Goal: Task Accomplishment & Management: Use online tool/utility

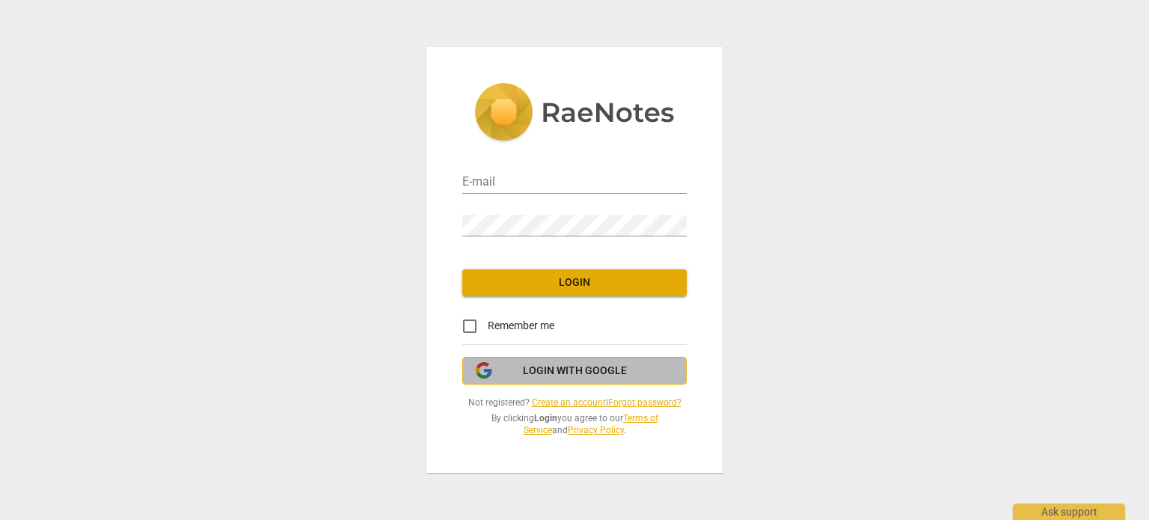
click at [602, 370] on span "Login with Google" at bounding box center [575, 371] width 104 height 15
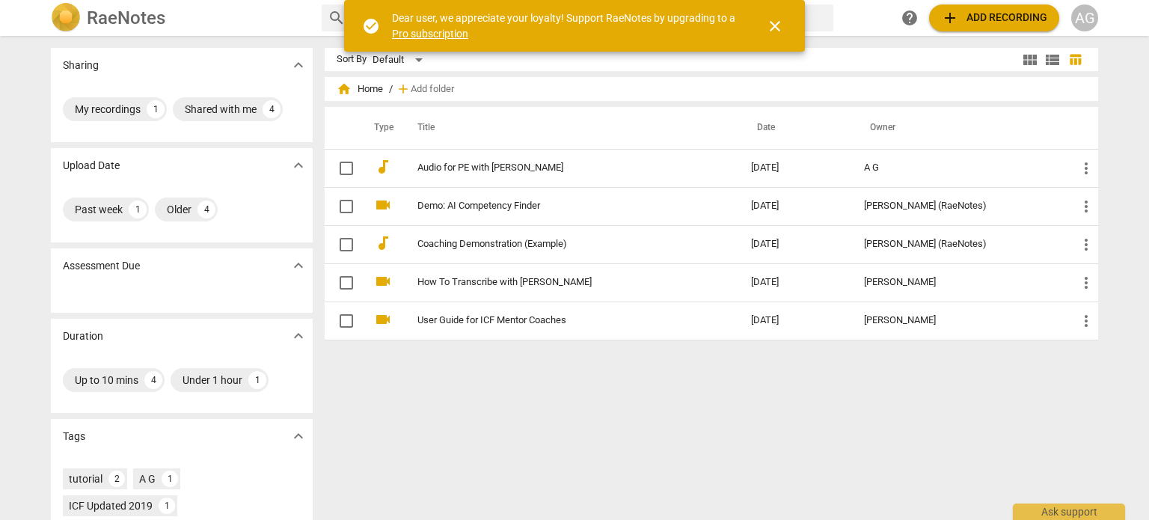
click at [441, 35] on link "Pro subscription" at bounding box center [430, 34] width 76 height 12
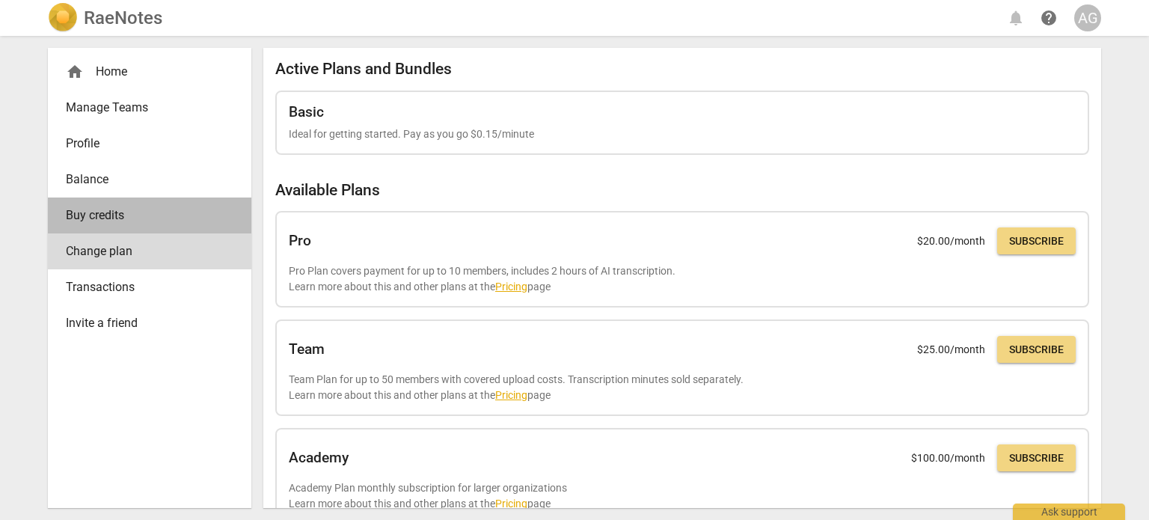
click at [116, 217] on span "Buy credits" at bounding box center [144, 216] width 156 height 18
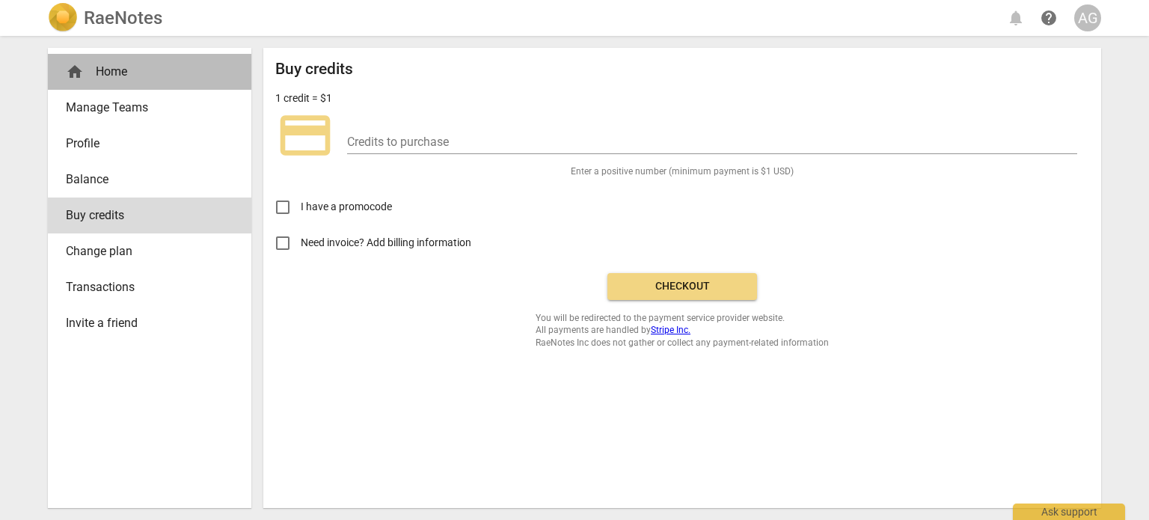
click at [128, 73] on div "home Home" at bounding box center [144, 72] width 156 height 18
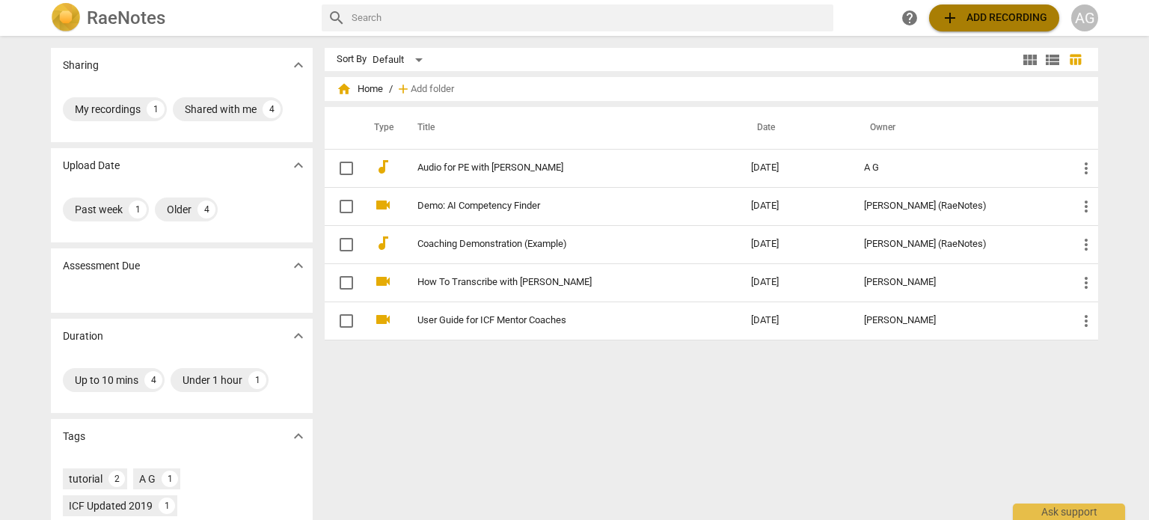
click at [1024, 14] on span "add Add recording" at bounding box center [994, 18] width 106 height 18
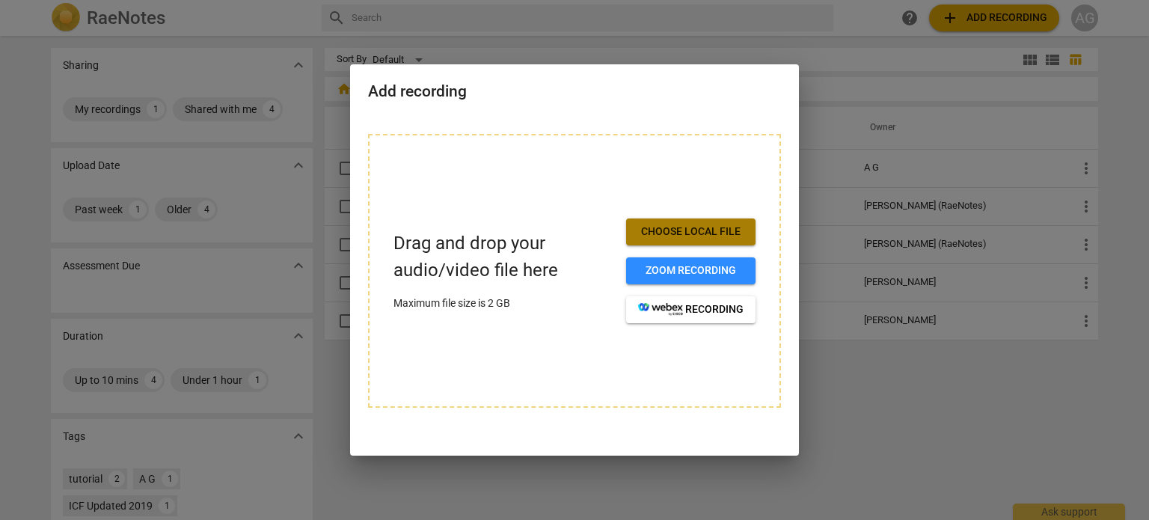
click at [721, 236] on span "Choose local file" at bounding box center [691, 232] width 106 height 15
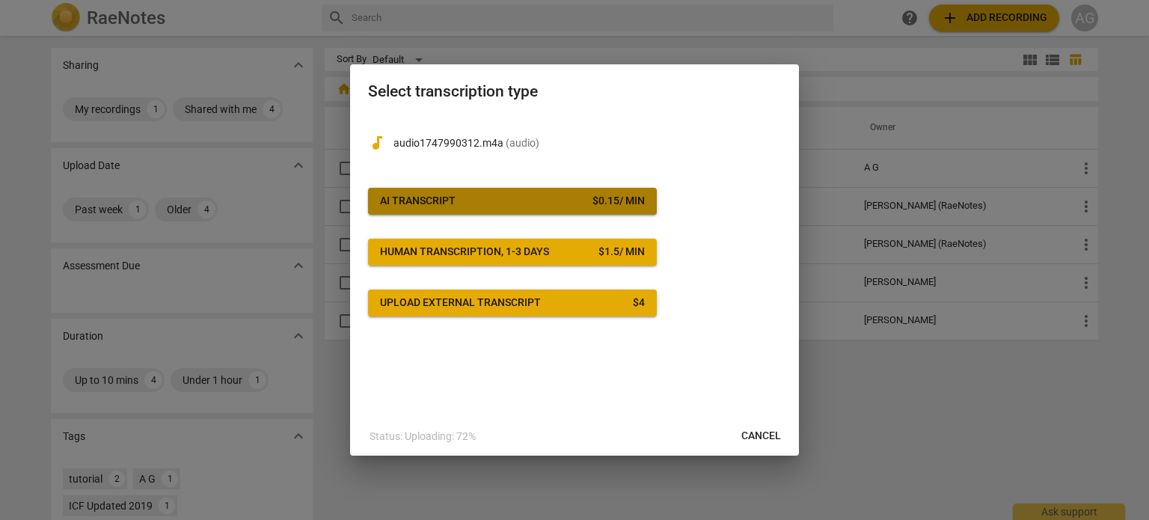
click at [483, 197] on span "AI Transcript $ 0.15 / min" at bounding box center [512, 201] width 265 height 15
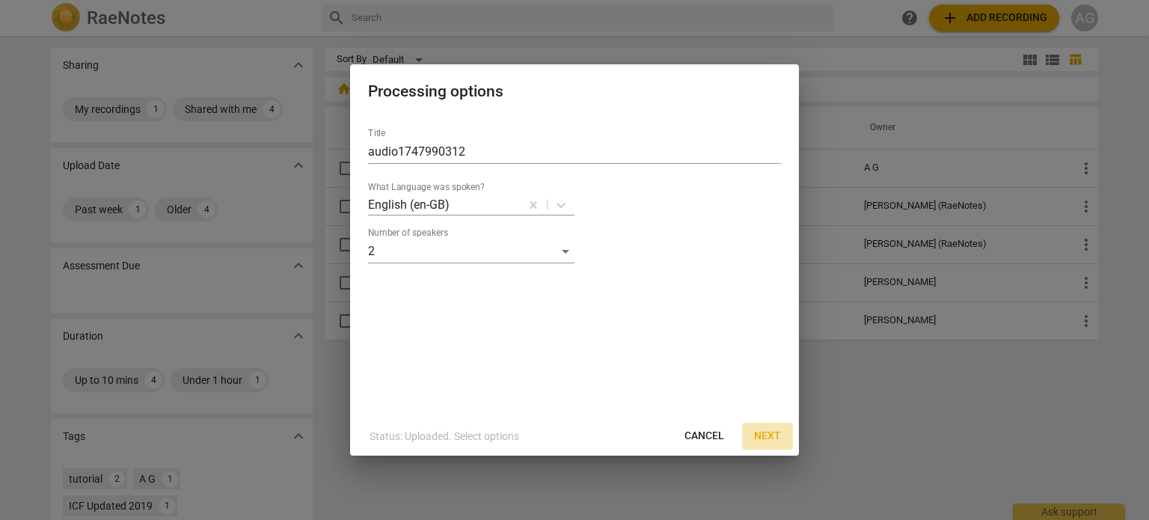
click at [775, 433] on span "Next" at bounding box center [767, 436] width 27 height 15
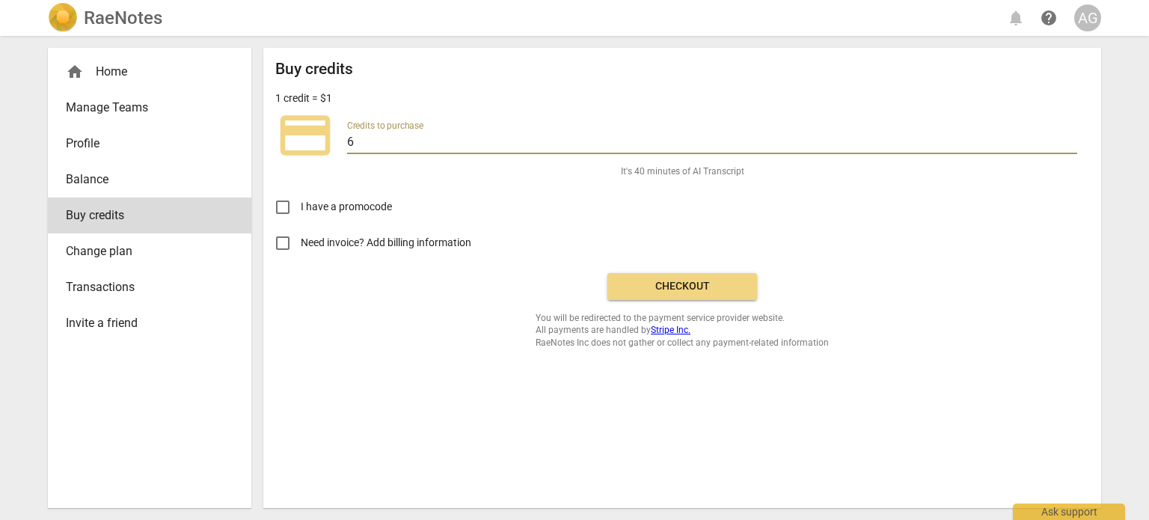
click at [447, 139] on input "6" at bounding box center [712, 143] width 730 height 22
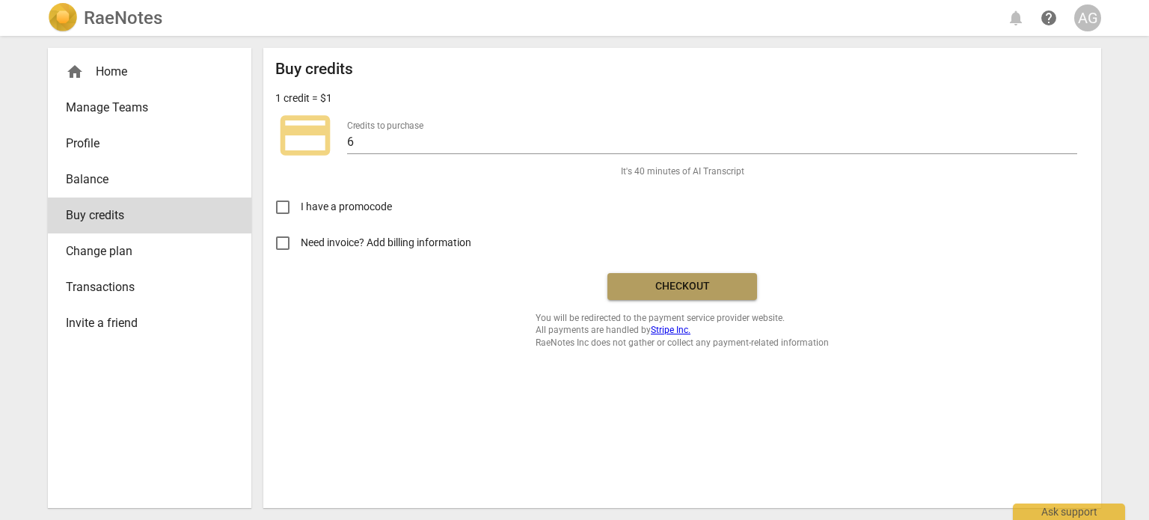
click at [664, 289] on span "Checkout" at bounding box center [683, 286] width 126 height 15
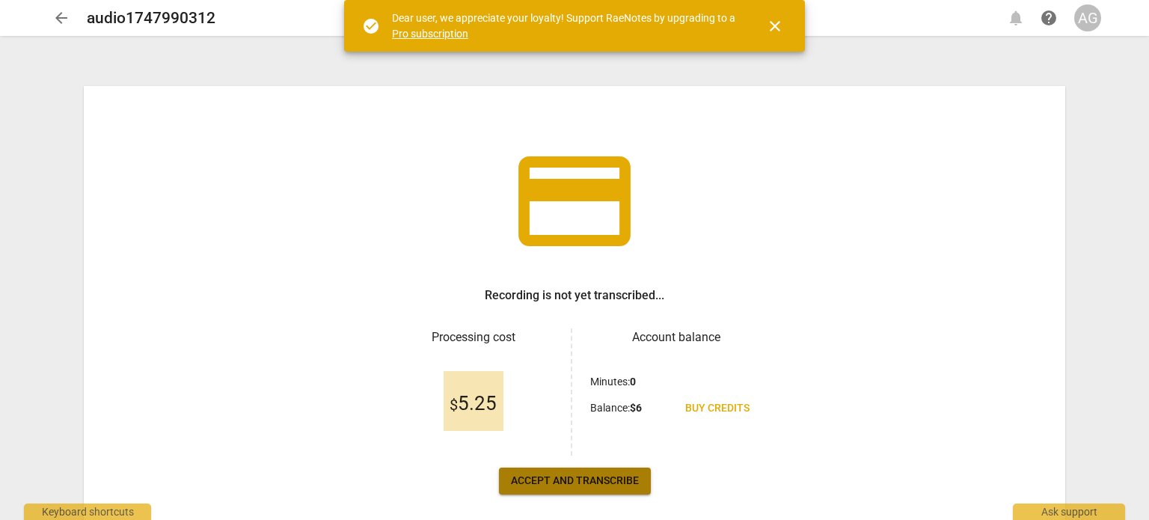
click at [587, 479] on span "Accept and transcribe" at bounding box center [575, 481] width 128 height 15
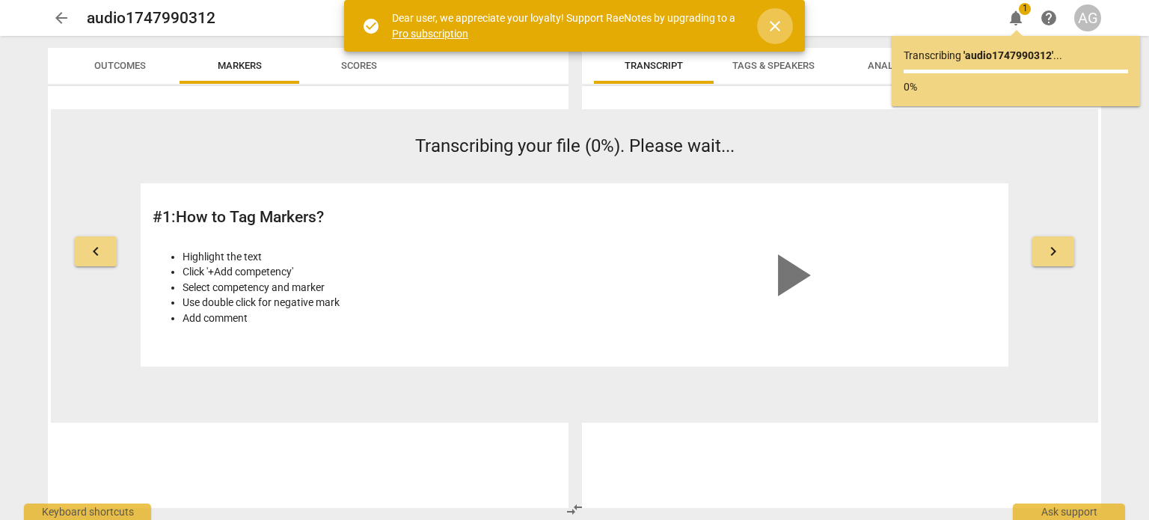
click at [776, 22] on span "close" at bounding box center [775, 26] width 18 height 18
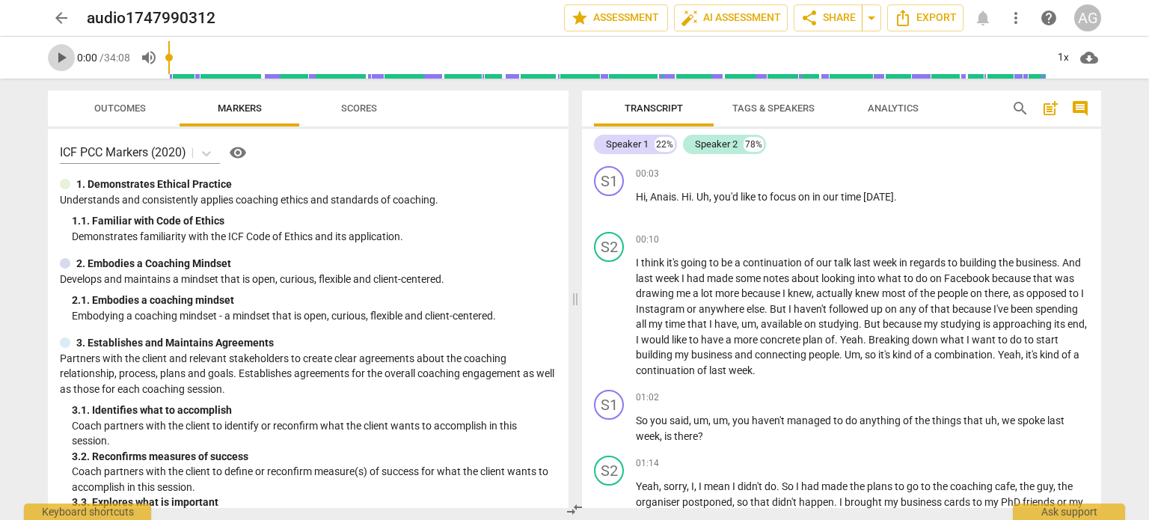
click at [66, 61] on span "play_arrow" at bounding box center [61, 58] width 18 height 18
click at [245, 153] on span "visibility" at bounding box center [238, 153] width 18 height 18
click at [59, 55] on span "pause" at bounding box center [61, 58] width 18 height 18
type input "9"
click at [712, 197] on span "," at bounding box center [711, 197] width 4 height 12
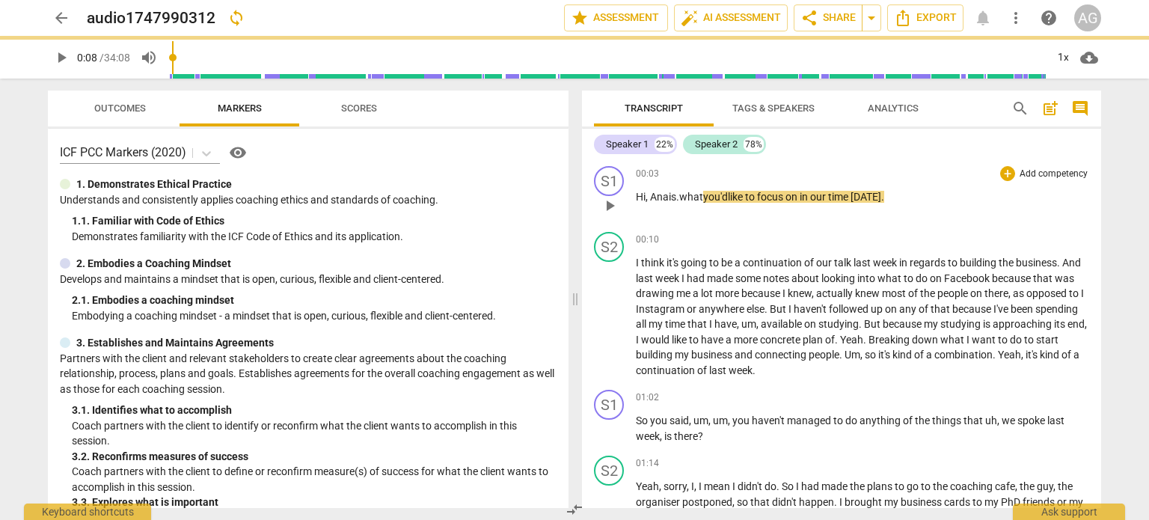
click at [896, 193] on p "Hi , Anais . what you'd like to focus on in our time today ." at bounding box center [862, 197] width 453 height 16
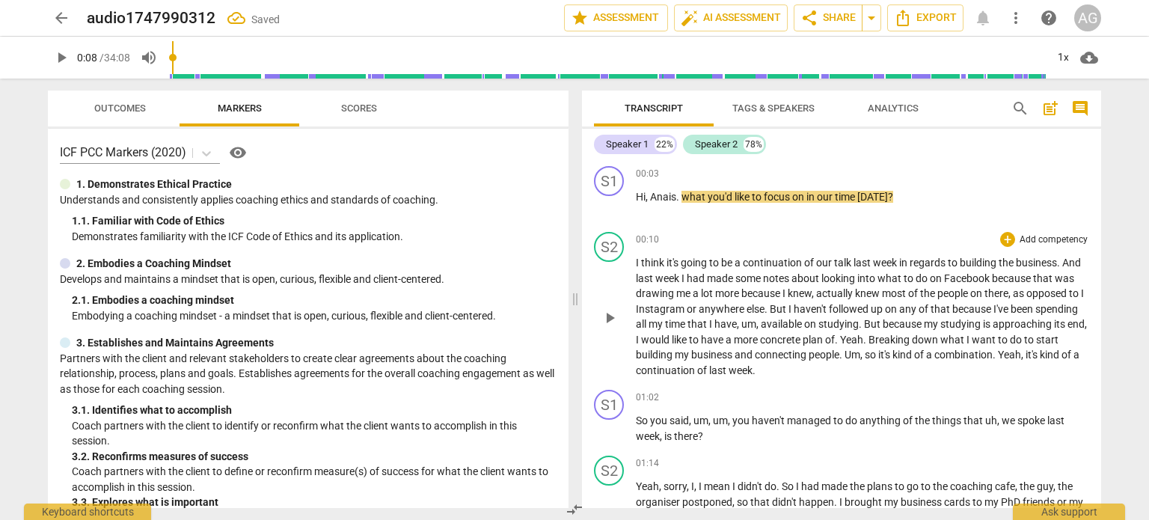
click at [636, 263] on span "I" at bounding box center [638, 263] width 5 height 12
click at [901, 199] on p "Hi , Anais . what you'd like to focus on in our time today ?" at bounding box center [862, 197] width 453 height 16
click at [55, 59] on span "play_arrow" at bounding box center [61, 58] width 18 height 18
type input "10"
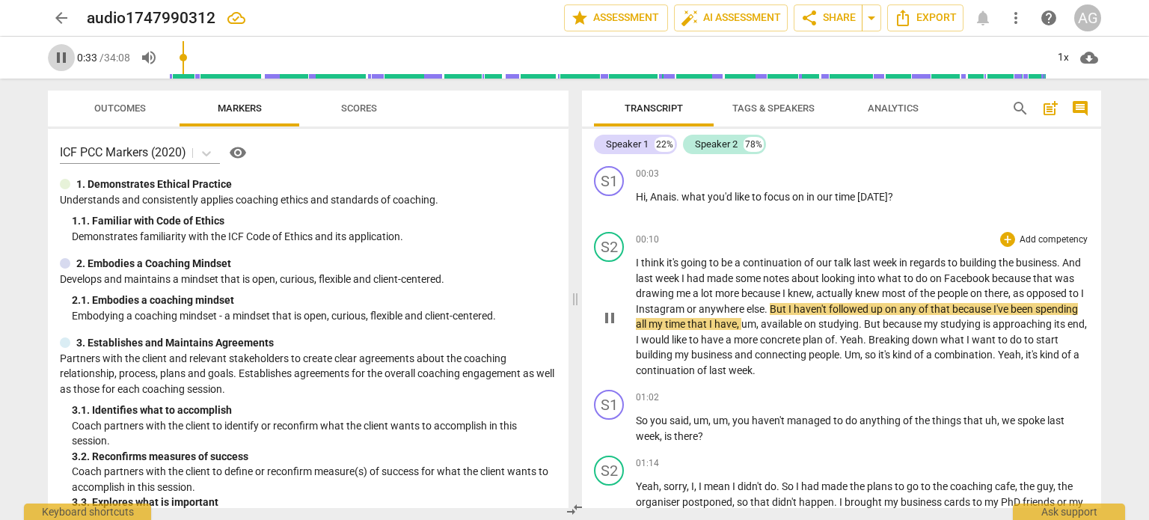
click at [64, 53] on span "pause" at bounding box center [61, 58] width 18 height 18
type input "34"
click at [687, 306] on span "Instagram" at bounding box center [661, 309] width 51 height 12
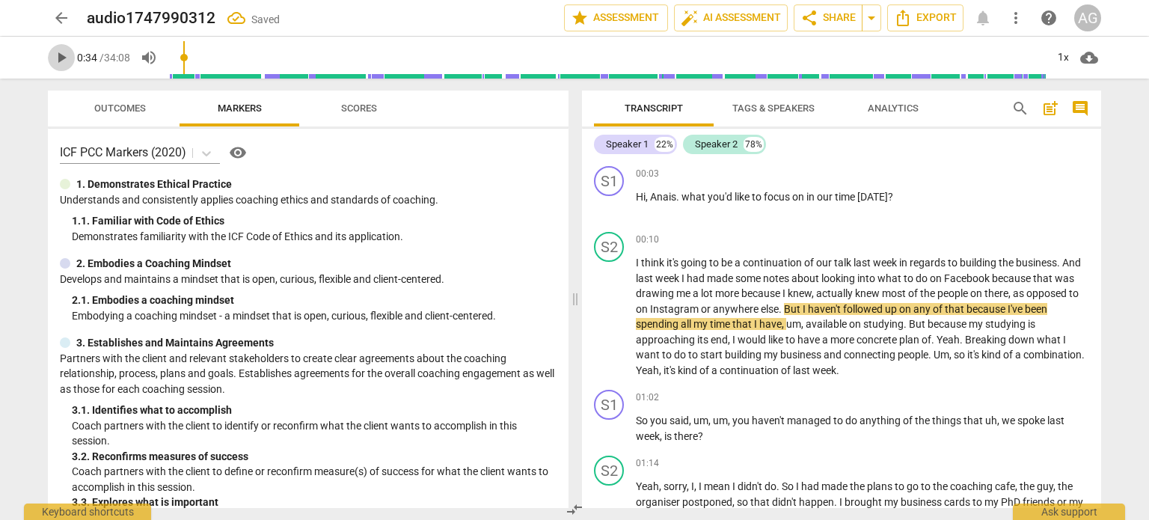
click at [68, 60] on span "play_arrow" at bounding box center [61, 58] width 18 height 18
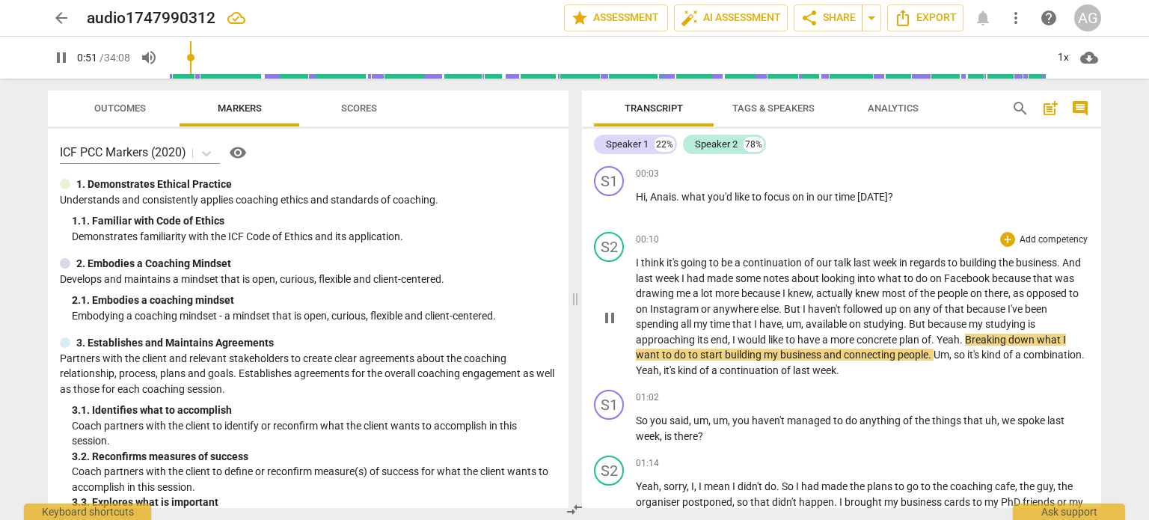
click at [943, 338] on span "Yeah" at bounding box center [948, 340] width 23 height 12
type input "53"
click at [937, 338] on span "." at bounding box center [934, 340] width 5 height 12
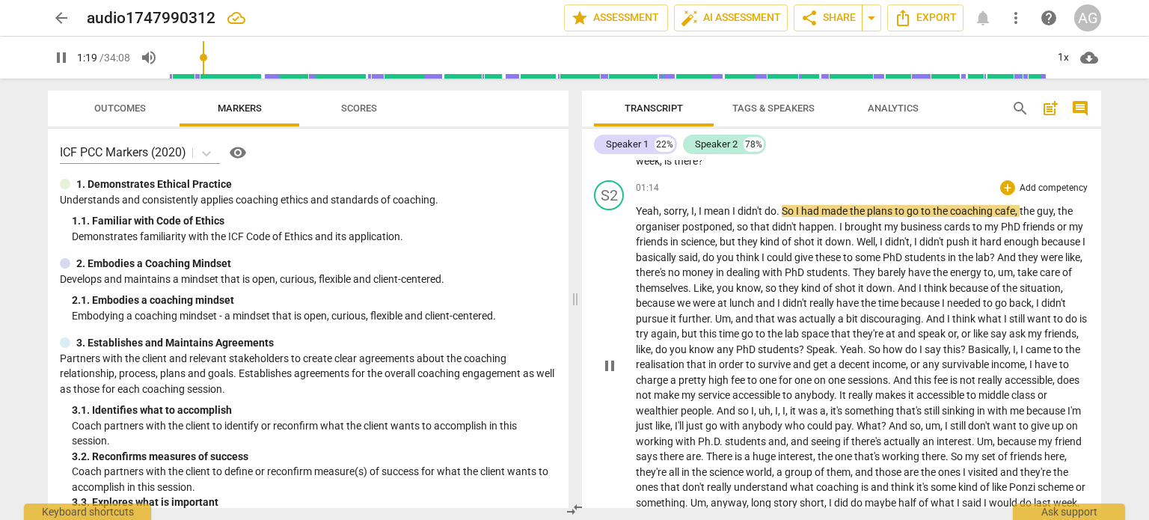
scroll to position [278, 0]
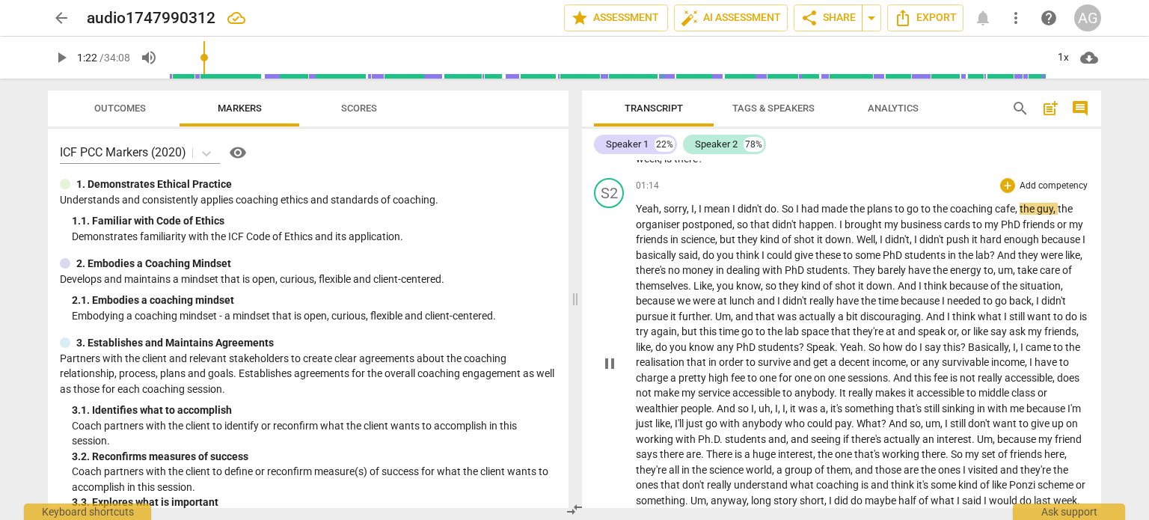
type input "82"
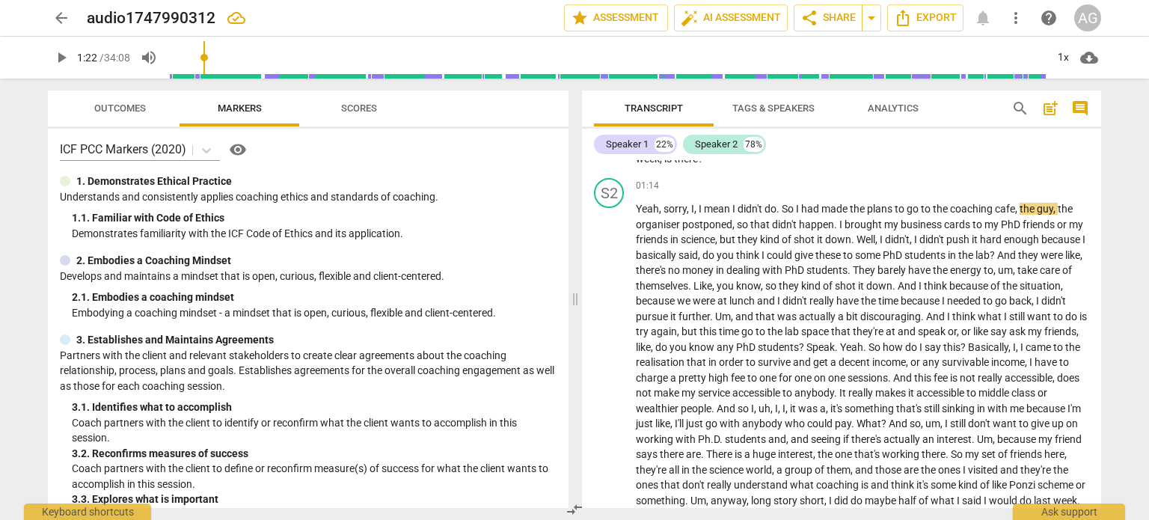
click at [63, 184] on div at bounding box center [65, 181] width 10 height 10
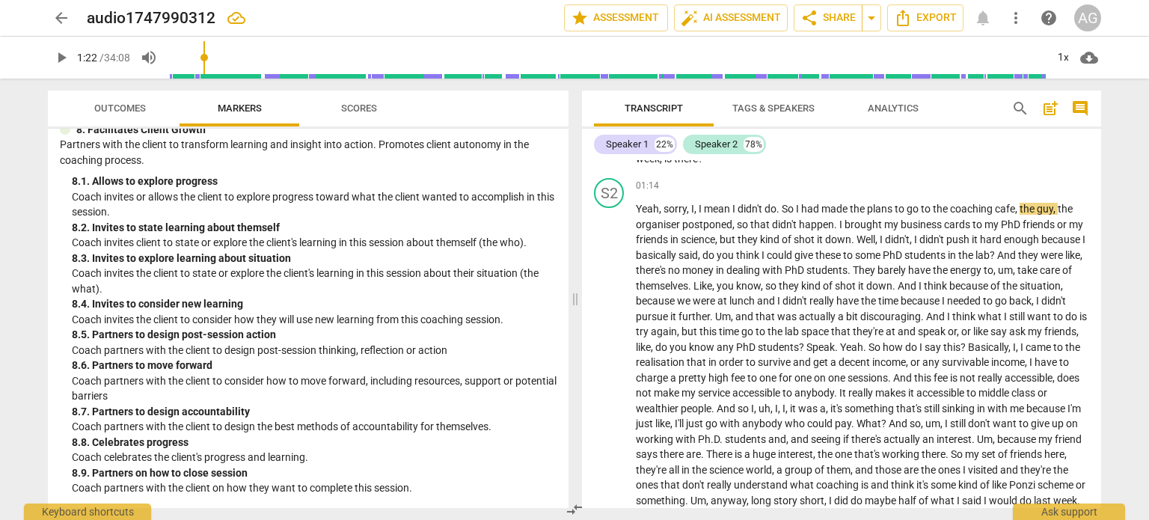
scroll to position [1652, 0]
click at [117, 107] on span "Outcomes" at bounding box center [120, 108] width 52 height 11
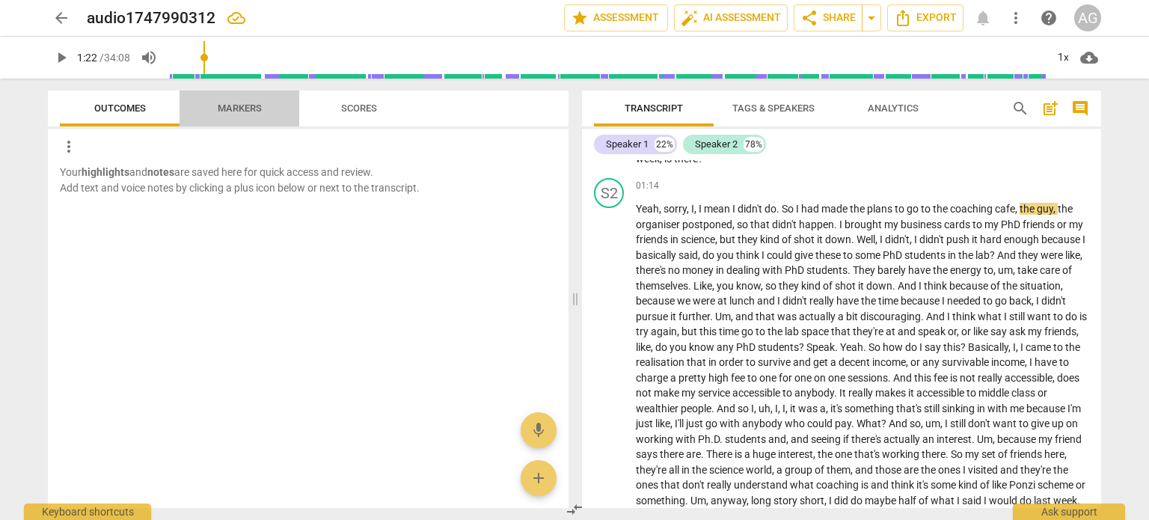
click at [195, 99] on span "Markers" at bounding box center [240, 109] width 120 height 20
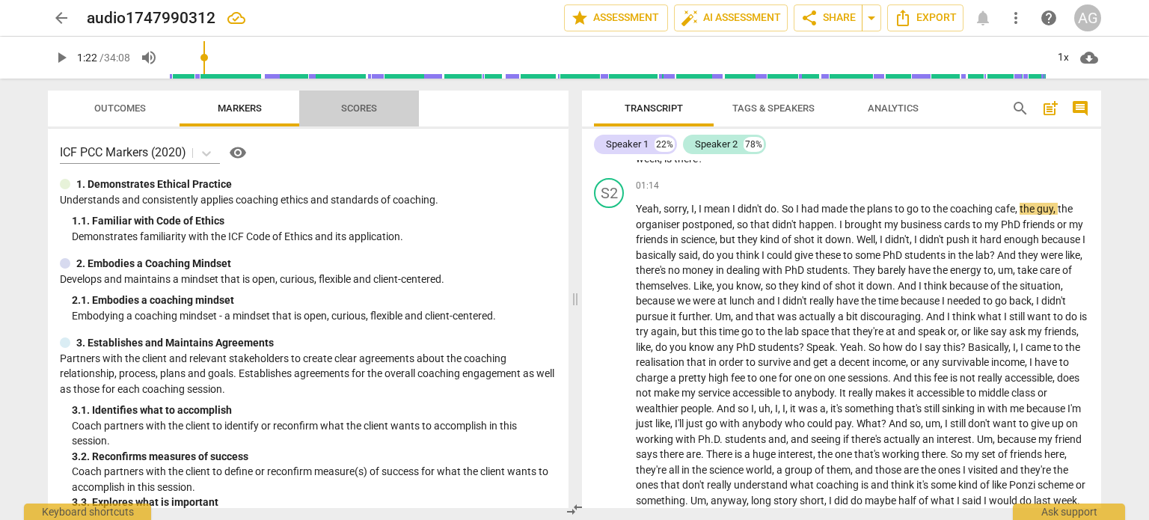
click at [351, 109] on span "Scores" at bounding box center [359, 108] width 36 height 11
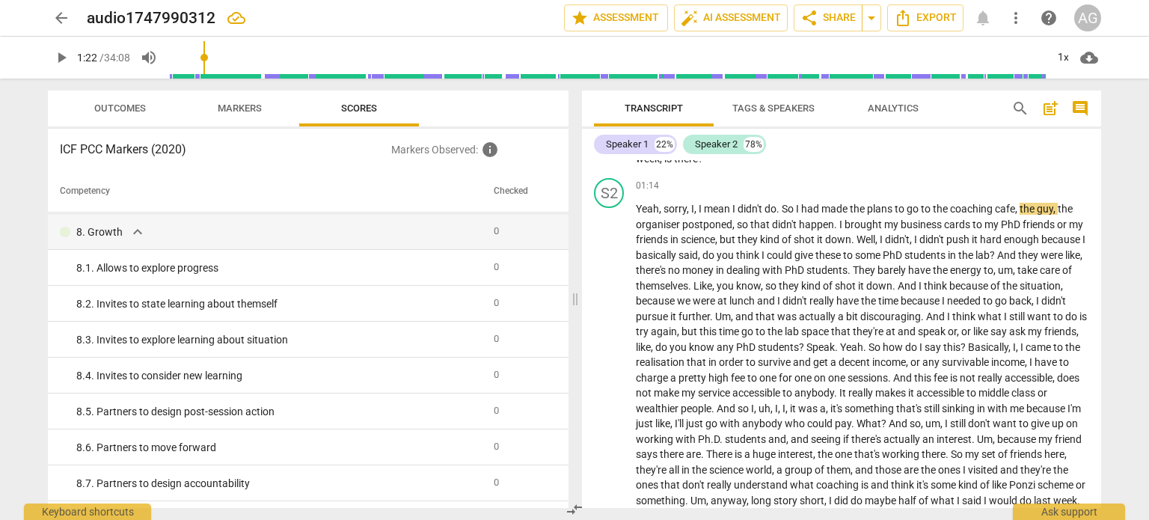
scroll to position [1393, 0]
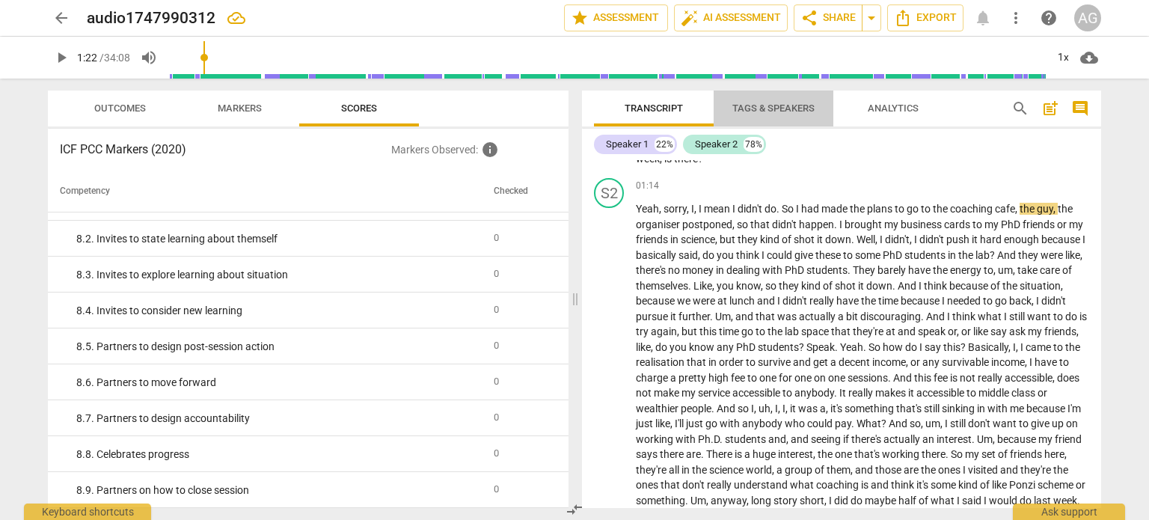
click at [796, 116] on span "Tags & Speakers" at bounding box center [774, 109] width 118 height 20
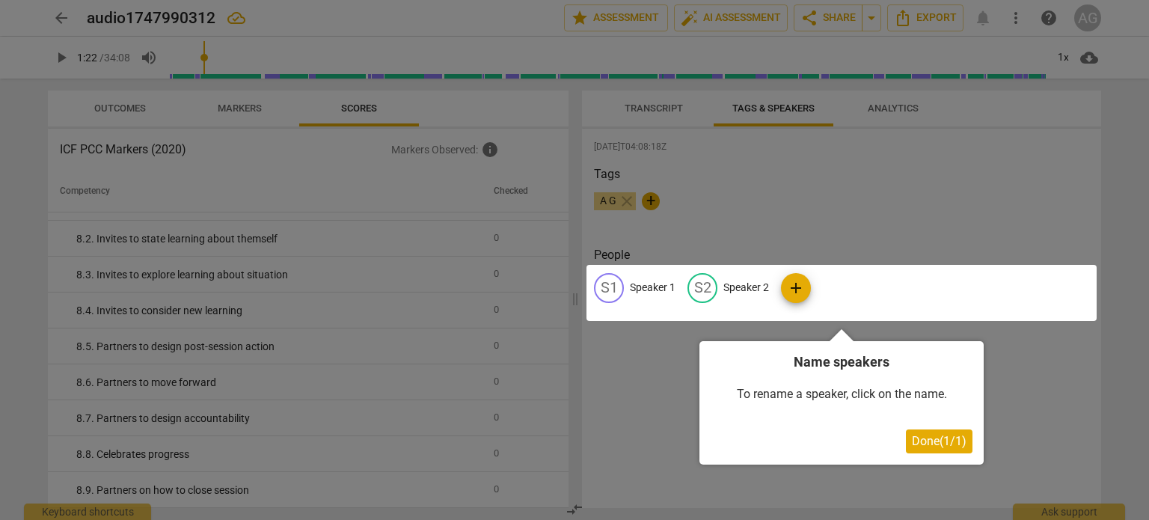
click at [905, 102] on div at bounding box center [574, 260] width 1149 height 520
drag, startPoint x: 923, startPoint y: 456, endPoint x: 932, endPoint y: 446, distance: 13.2
click at [932, 446] on div "Name speakers To rename a speaker, click on the name. Done ( 1 / 1 )" at bounding box center [842, 402] width 284 height 123
click at [932, 446] on span "Done ( 1 / 1 )" at bounding box center [939, 441] width 55 height 14
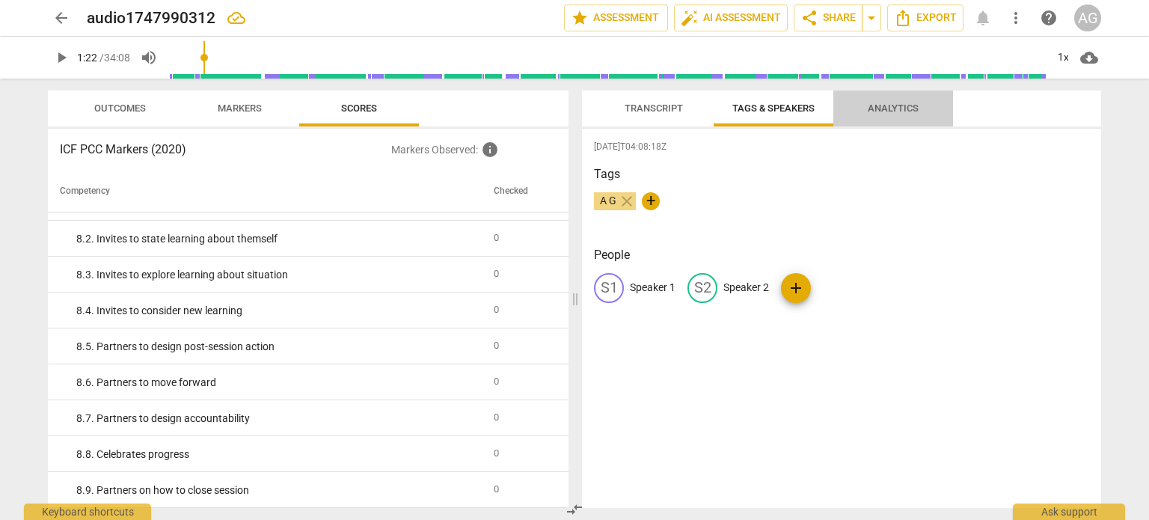
click at [893, 103] on span "Analytics" at bounding box center [893, 108] width 51 height 11
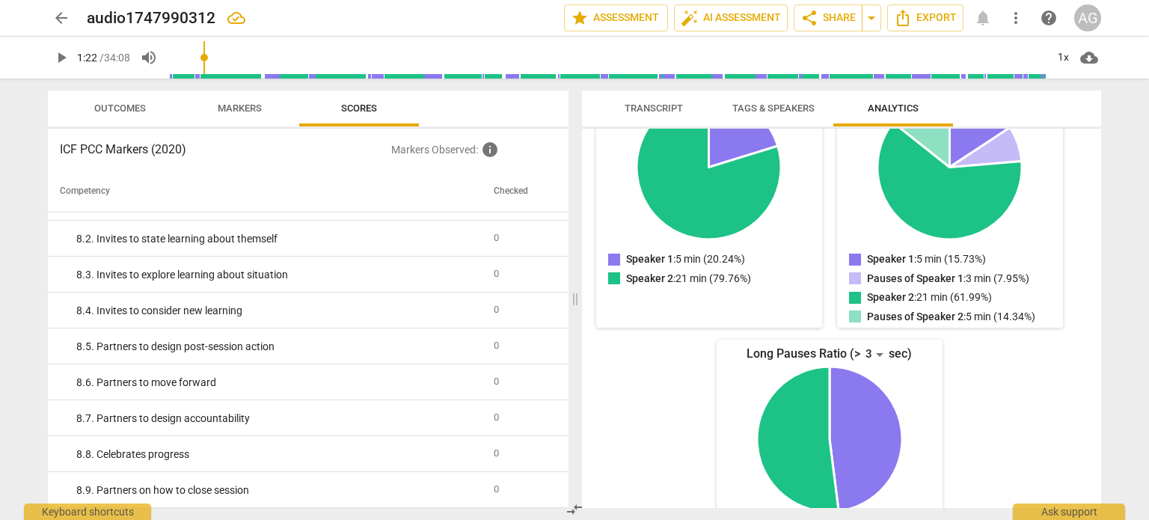
scroll to position [297, 0]
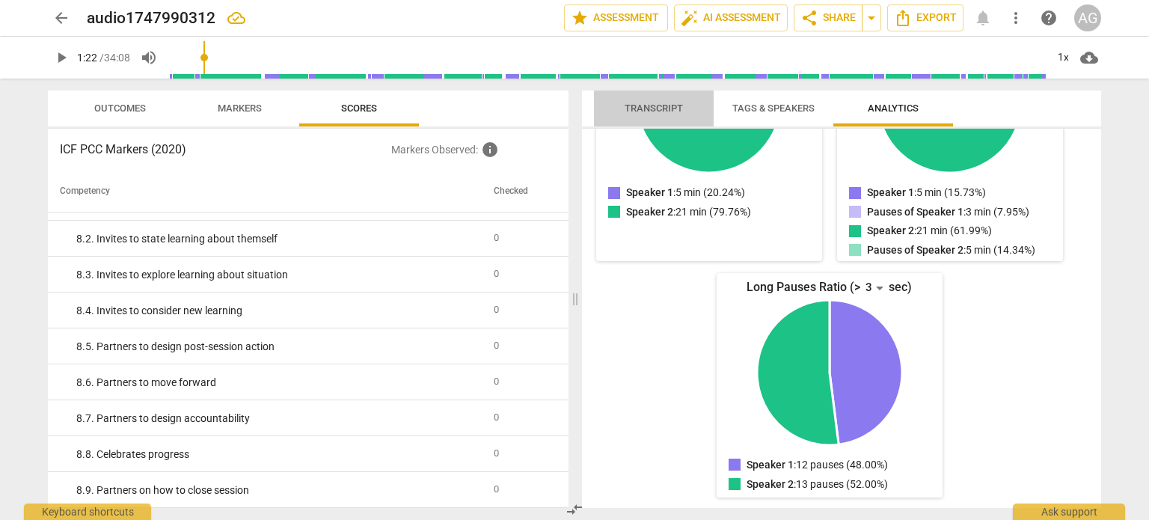
click at [661, 101] on span "Transcript" at bounding box center [654, 109] width 94 height 20
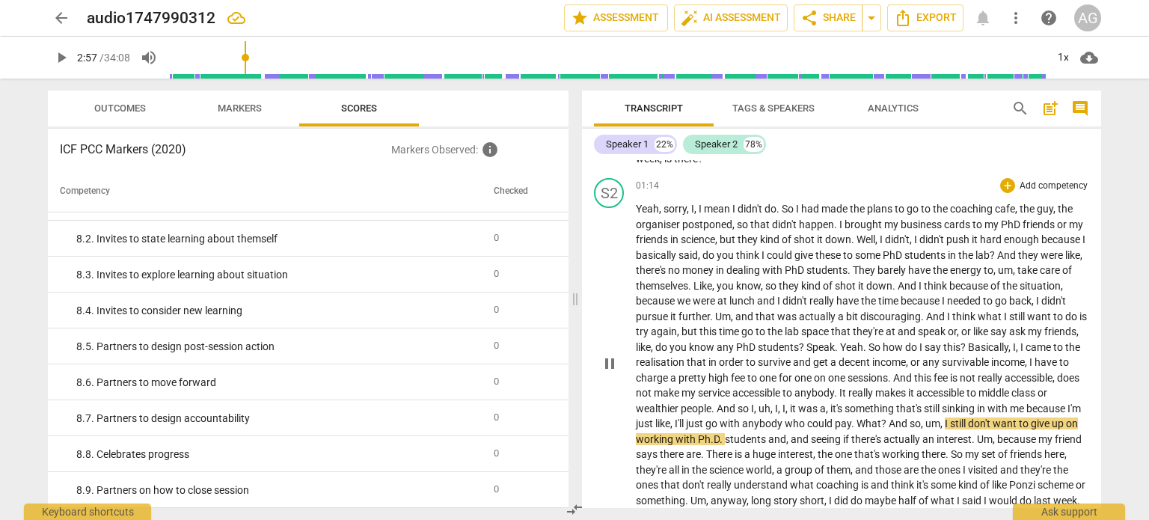
type input "178"
click at [910, 421] on span "And" at bounding box center [899, 424] width 21 height 12
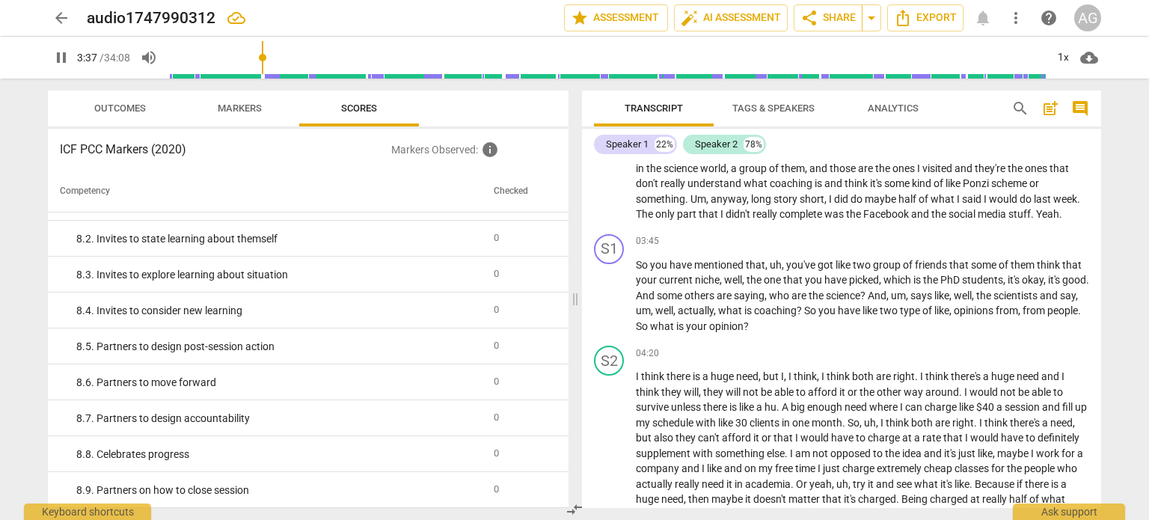
scroll to position [581, 0]
type input "247"
click at [868, 300] on span "?" at bounding box center [864, 294] width 7 height 12
click at [1018, 315] on span "from" at bounding box center [1007, 309] width 22 height 12
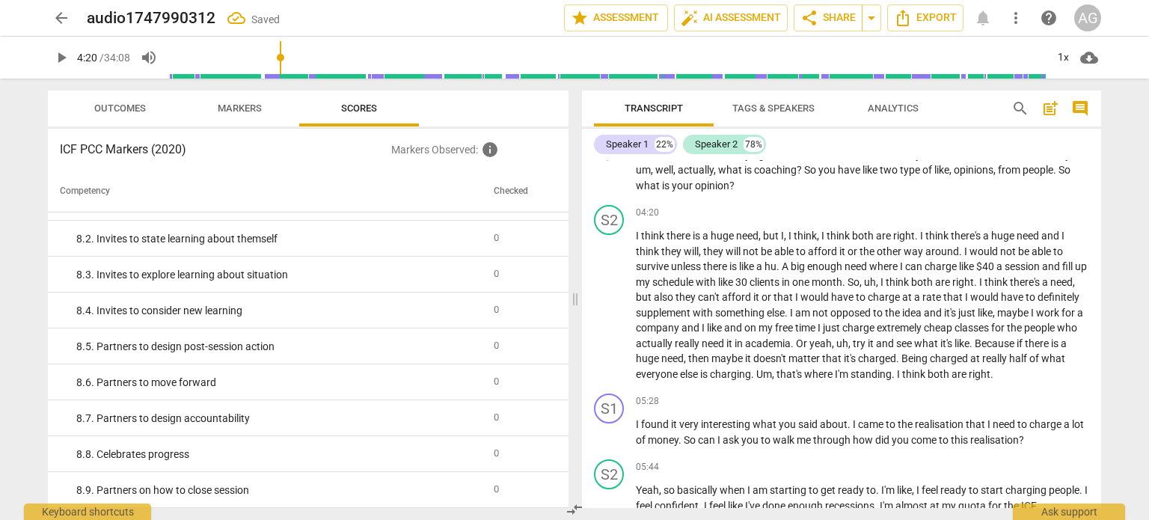
scroll to position [721, 0]
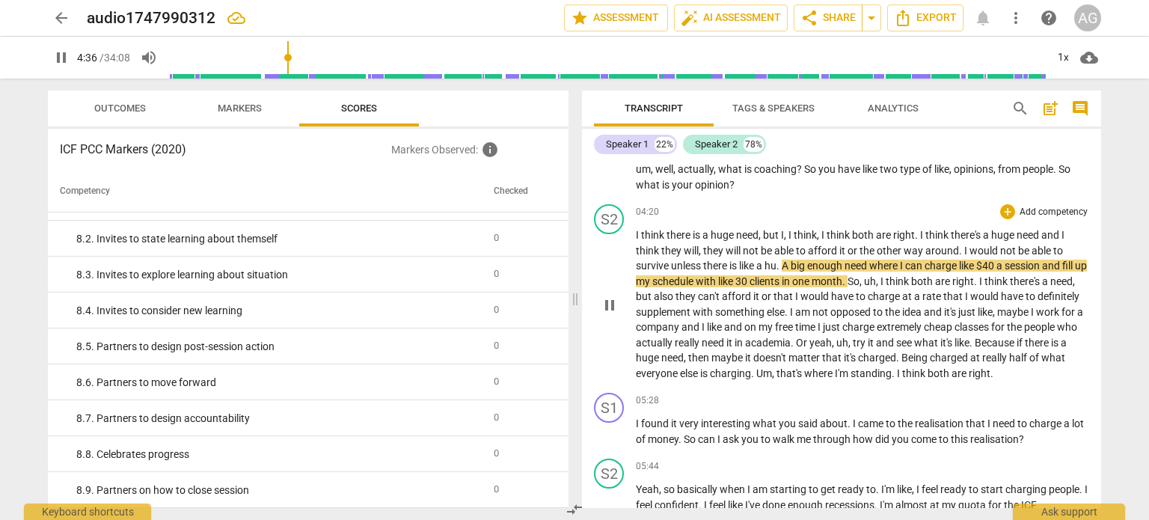
click at [781, 272] on span "." at bounding box center [779, 266] width 5 height 12
type input "278"
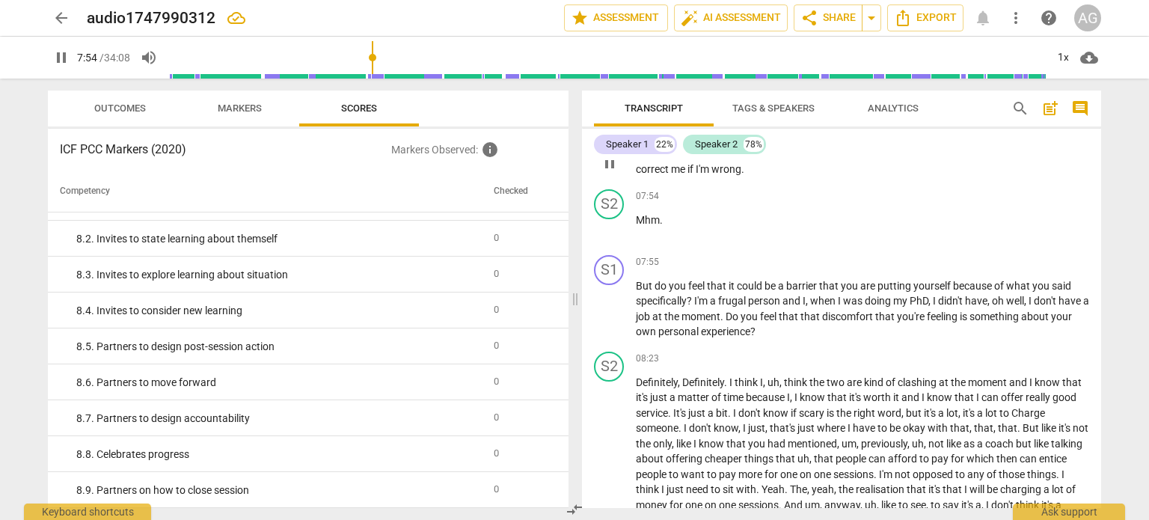
scroll to position [1349, 0]
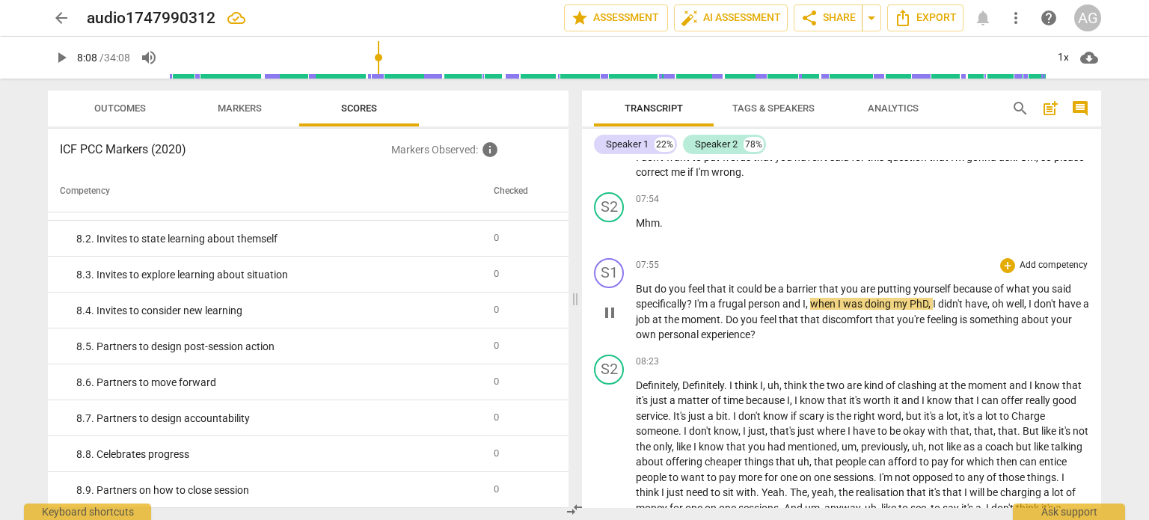
type input "489"
click at [696, 310] on span "I'm" at bounding box center [702, 304] width 16 height 12
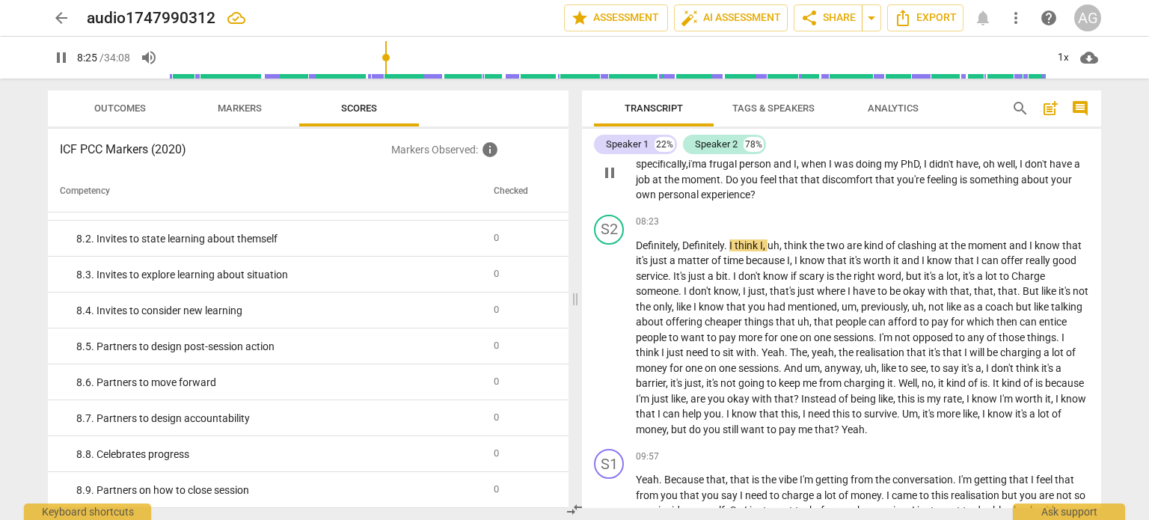
scroll to position [1490, 0]
type input "522"
click at [739, 20] on span "auto_fix_high AI Assessment" at bounding box center [731, 18] width 100 height 18
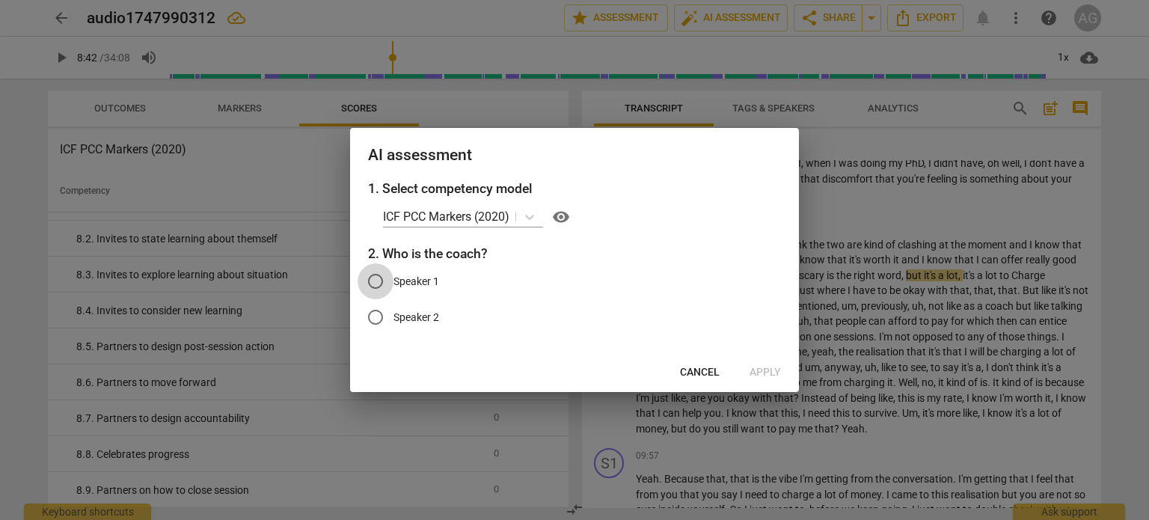
click at [373, 277] on input "Speaker 1" at bounding box center [376, 281] width 36 height 36
radio input "true"
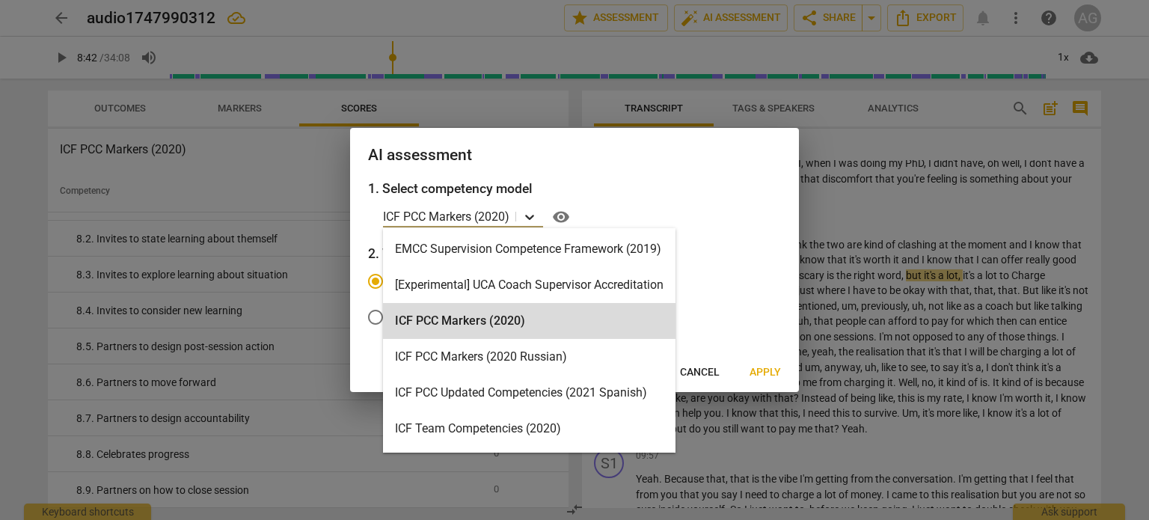
click at [524, 213] on icon at bounding box center [529, 217] width 15 height 15
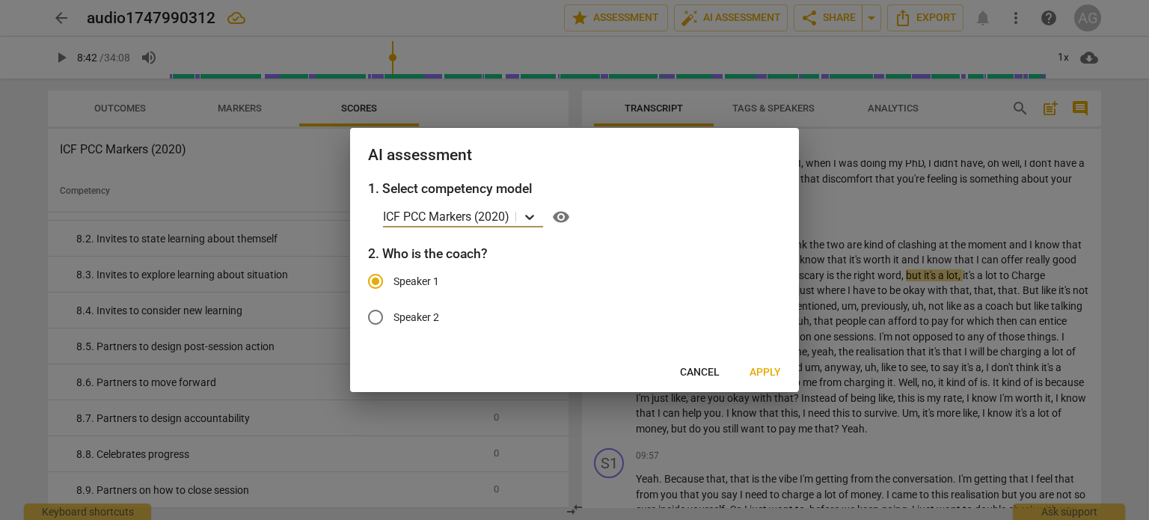
click at [524, 213] on icon at bounding box center [529, 217] width 15 height 15
click at [766, 374] on span "Apply" at bounding box center [765, 372] width 31 height 15
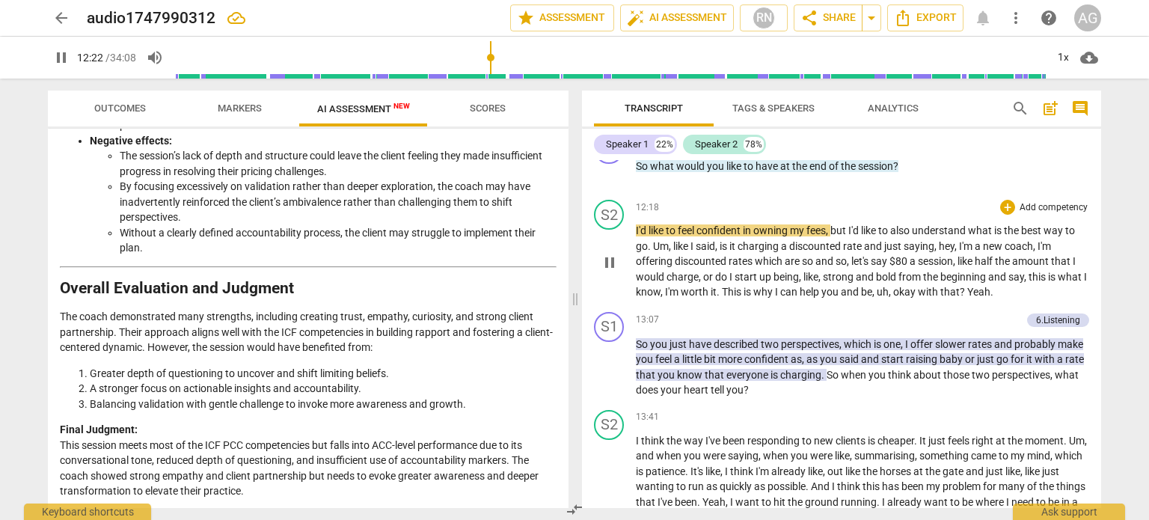
scroll to position [2204, 0]
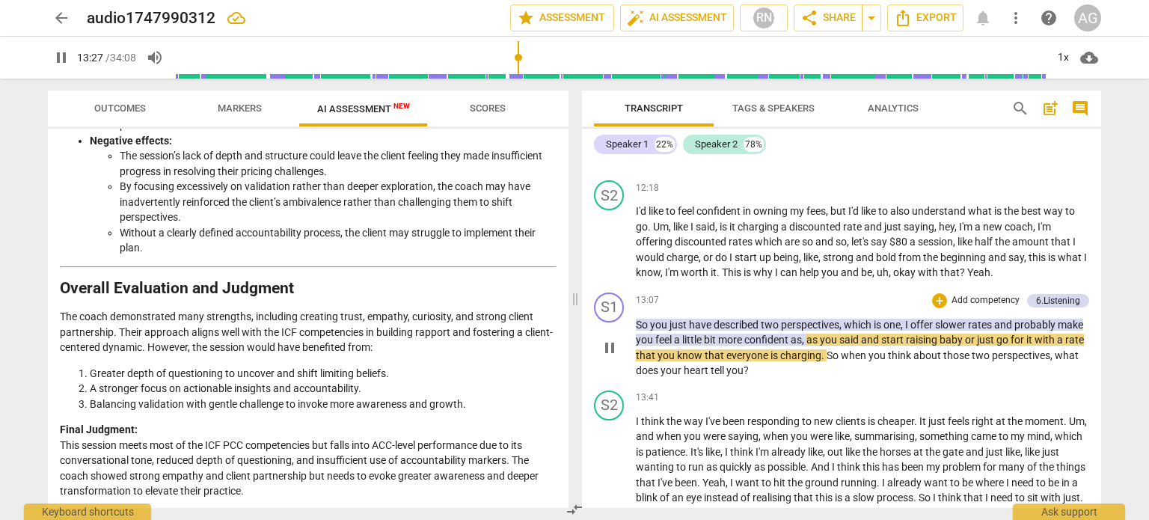
click at [946, 331] on span "slower" at bounding box center [951, 325] width 33 height 12
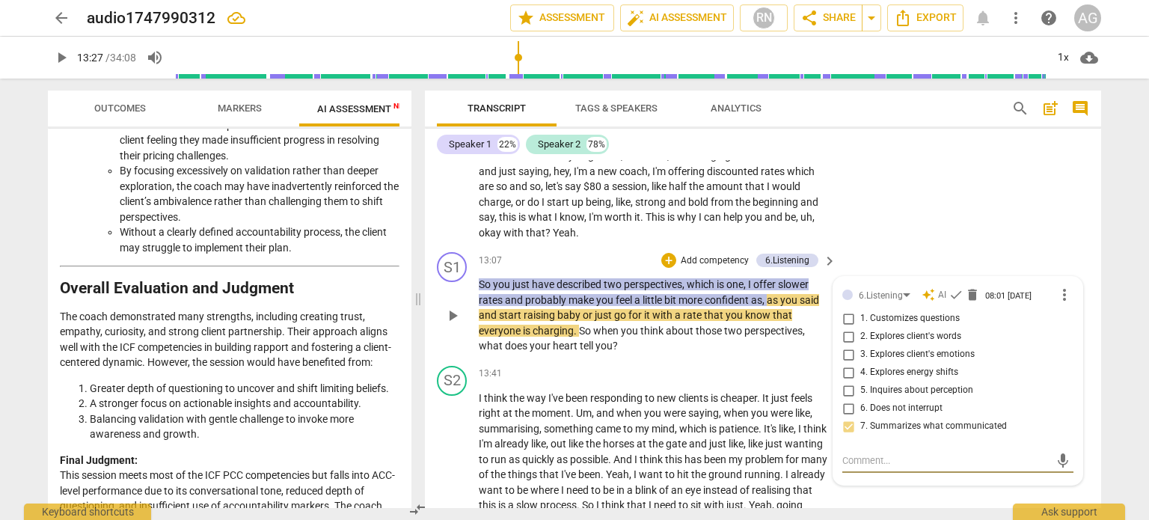
scroll to position [2733, 0]
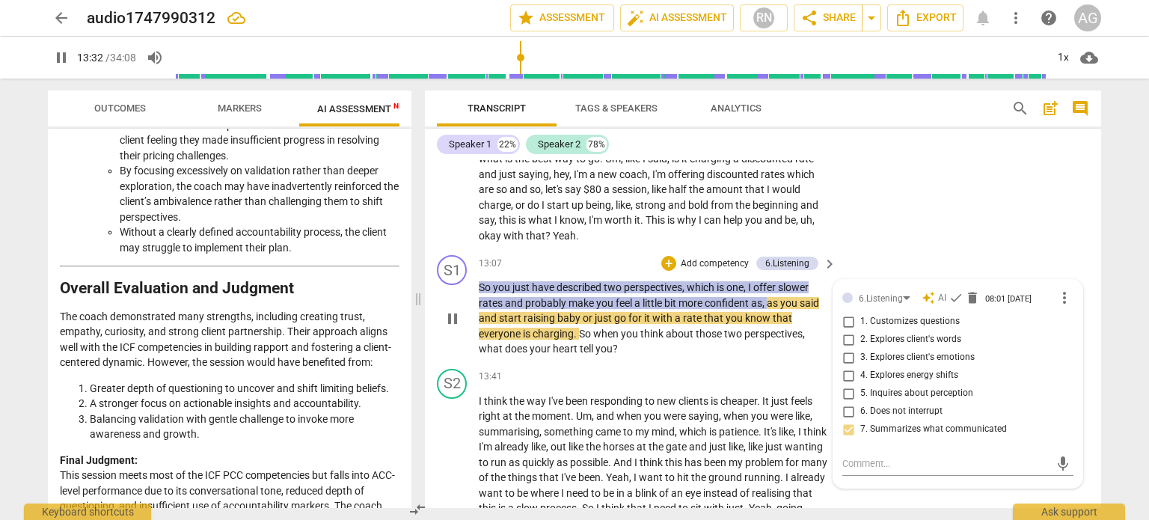
click at [593, 340] on span "So" at bounding box center [586, 334] width 14 height 12
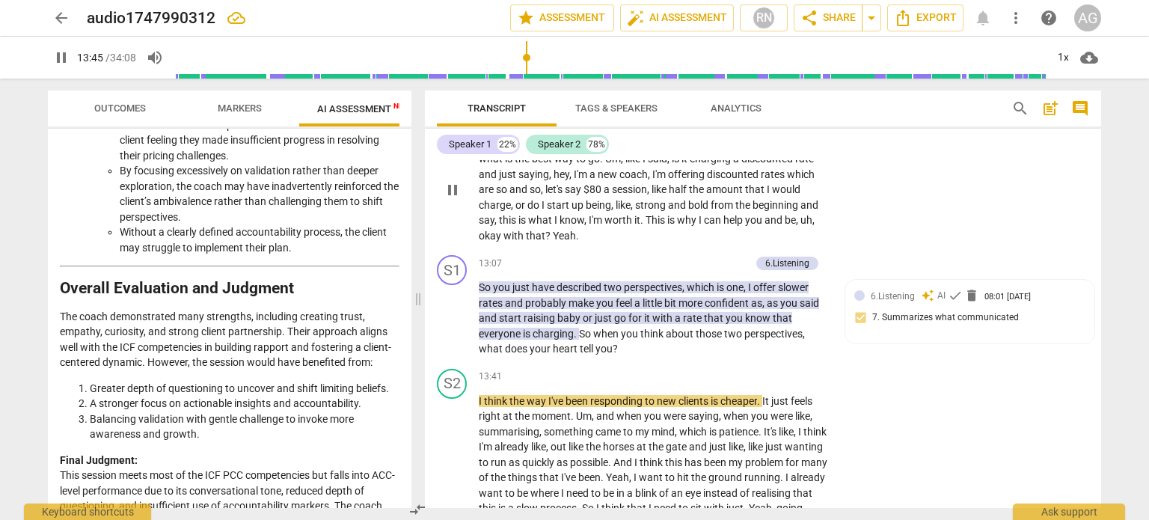
click at [964, 216] on div "S2 play_arrow pause 12:18 + Add competency keyboard_arrow_right I'd like to fee…" at bounding box center [763, 178] width 677 height 144
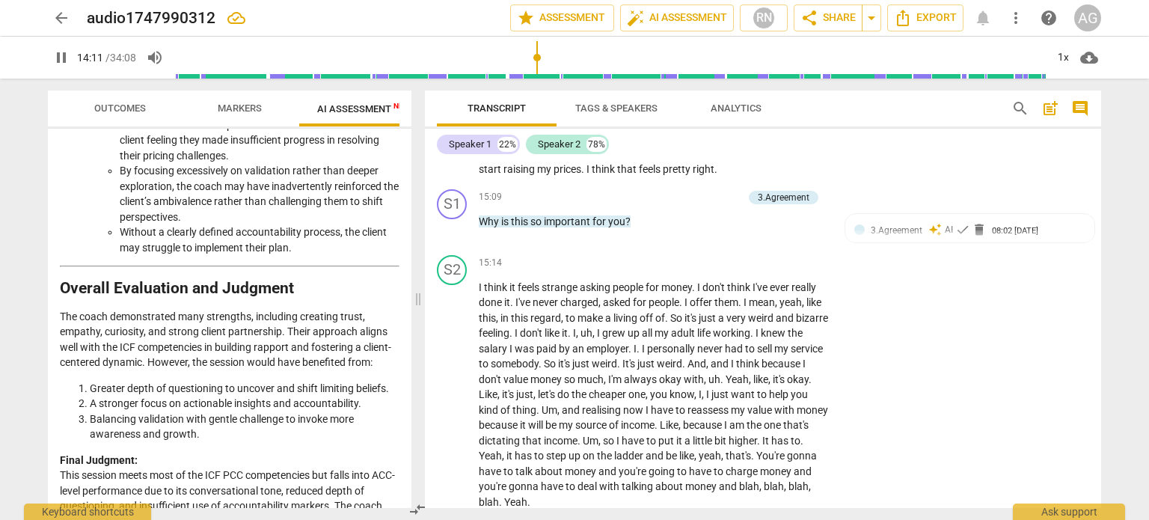
scroll to position [3252, 0]
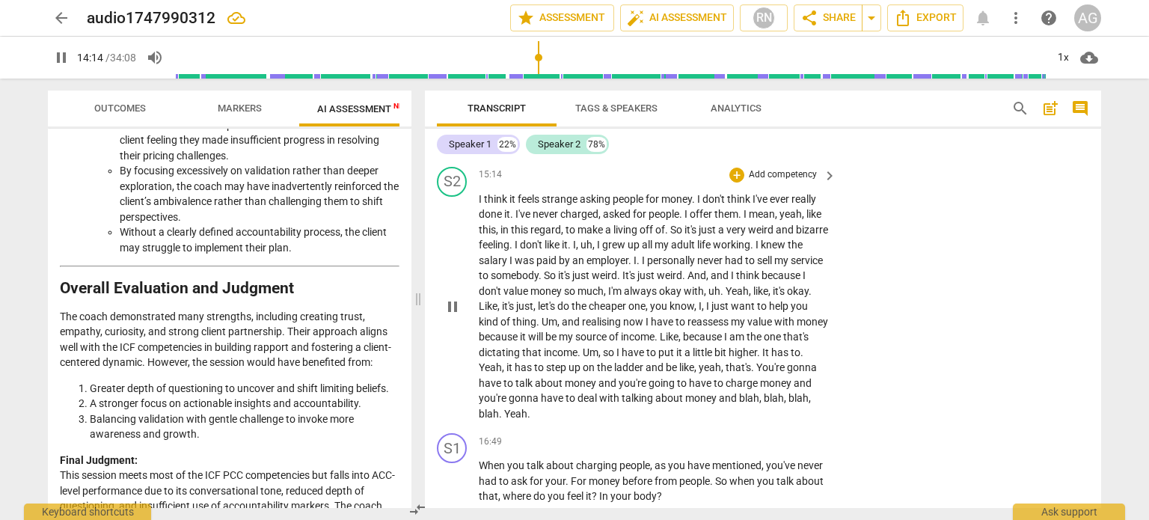
click at [479, 205] on span "I" at bounding box center [481, 199] width 5 height 12
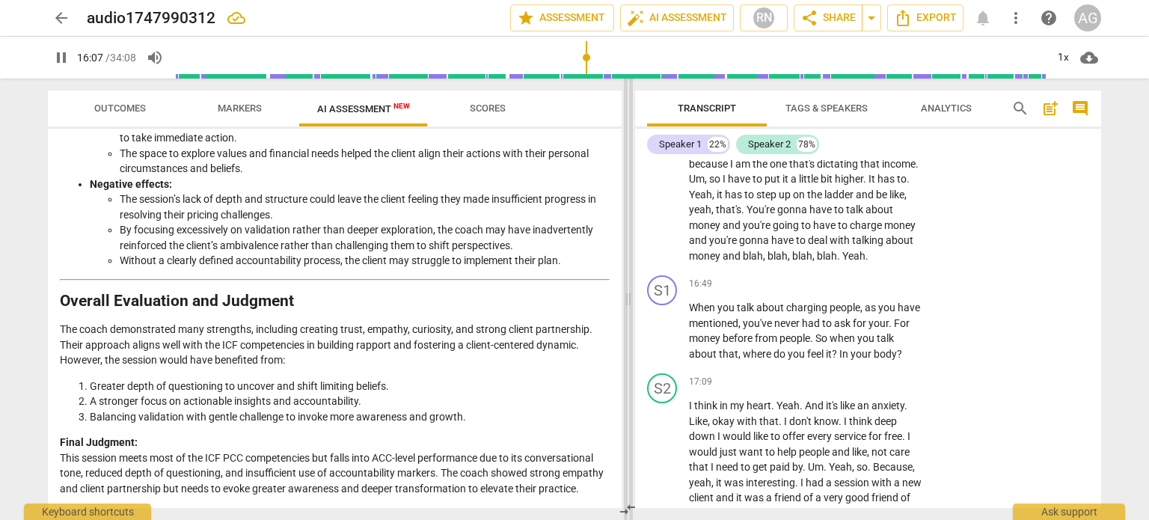
scroll to position [4763, 0]
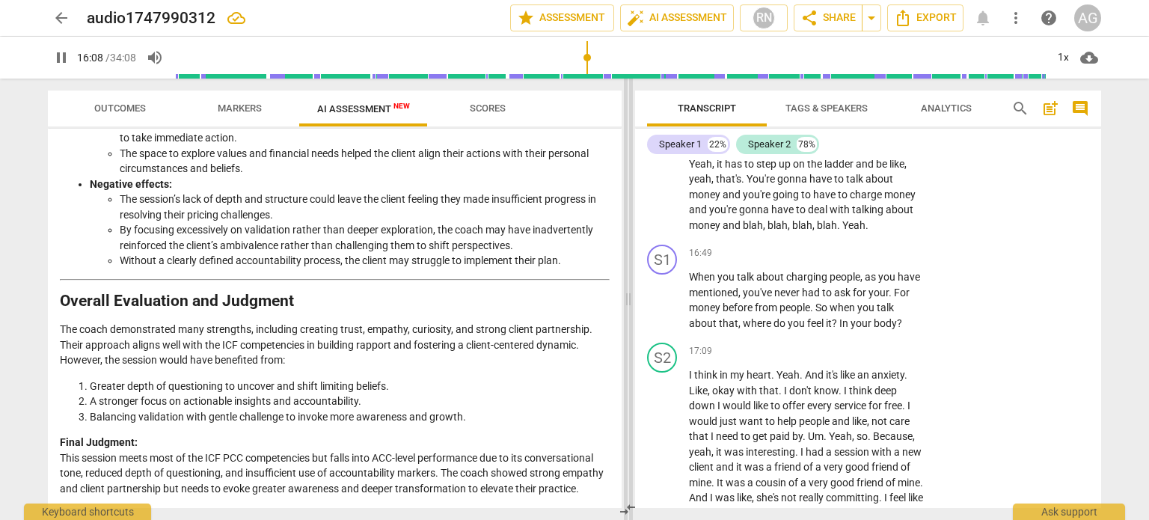
drag, startPoint x: 417, startPoint y: 299, endPoint x: 627, endPoint y: 308, distance: 210.5
click at [627, 308] on span at bounding box center [628, 300] width 9 height 442
type input "976"
